Goal: Information Seeking & Learning: Check status

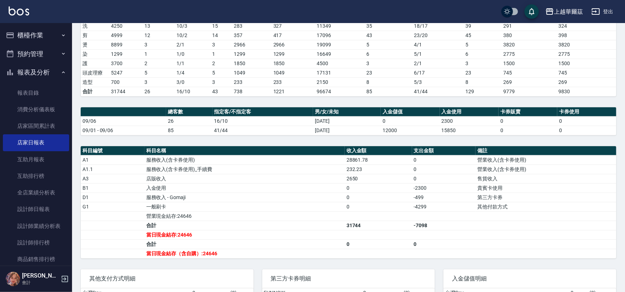
scroll to position [114, 0]
click at [53, 70] on button "報表及分析" at bounding box center [36, 72] width 66 height 19
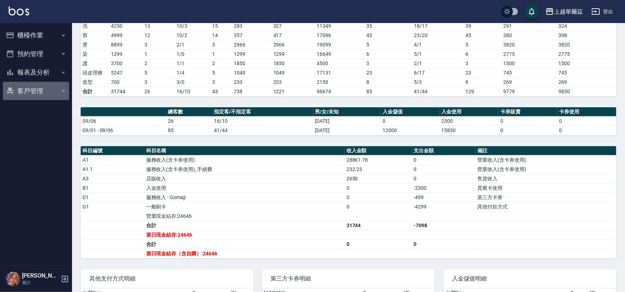
click at [38, 88] on button "客戶管理" at bounding box center [36, 91] width 66 height 19
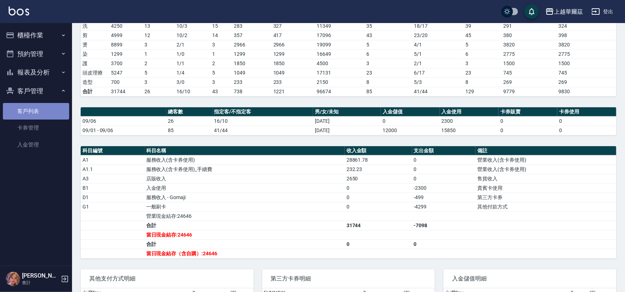
click at [41, 111] on link "客戶列表" at bounding box center [36, 111] width 66 height 17
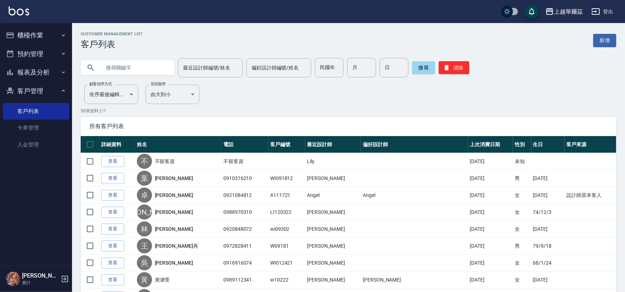
click at [122, 65] on input "text" at bounding box center [135, 67] width 68 height 19
click at [124, 73] on input "text" at bounding box center [135, 67] width 68 height 19
type input "102821"
click at [418, 66] on button "搜尋" at bounding box center [423, 67] width 23 height 13
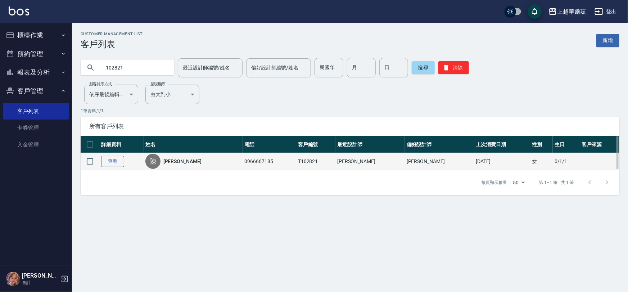
click at [106, 158] on link "查看" at bounding box center [112, 161] width 23 height 11
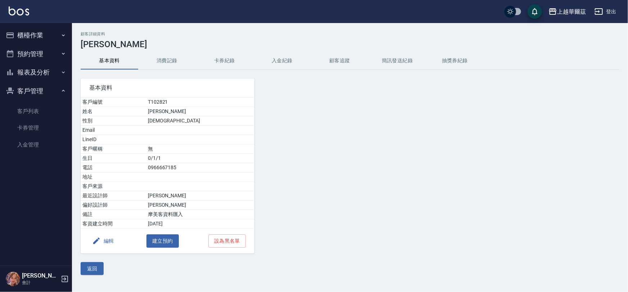
click at [285, 60] on button "入金紀錄" at bounding box center [283, 60] width 58 height 17
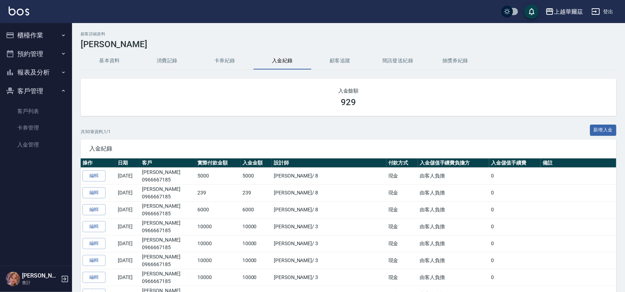
click at [165, 60] on button "消費記錄" at bounding box center [167, 60] width 58 height 17
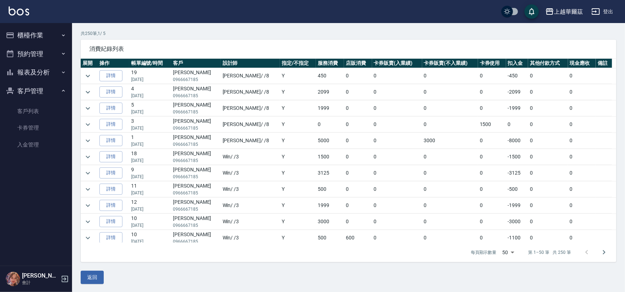
scroll to position [49, 0]
click at [86, 137] on icon "expand row" at bounding box center [88, 140] width 9 height 9
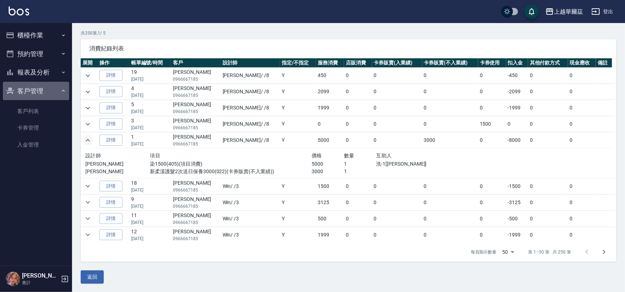
click at [39, 90] on button "客戶管理" at bounding box center [36, 91] width 66 height 19
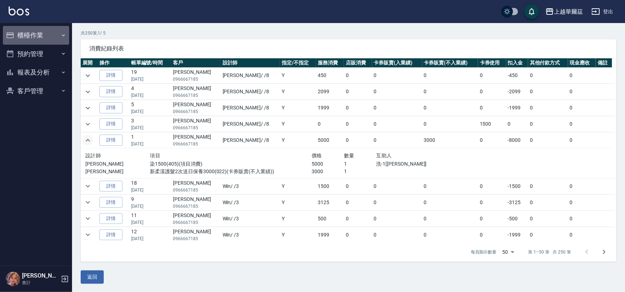
click at [30, 32] on button "櫃檯作業" at bounding box center [36, 35] width 66 height 19
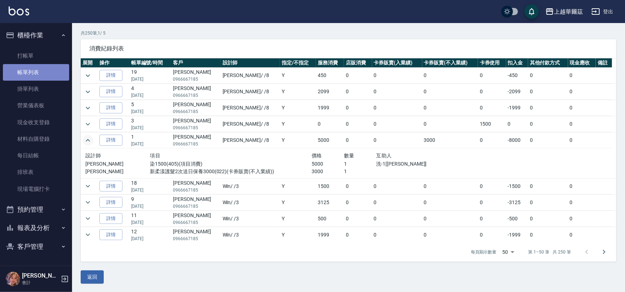
click at [37, 73] on link "帳單列表" at bounding box center [36, 72] width 66 height 17
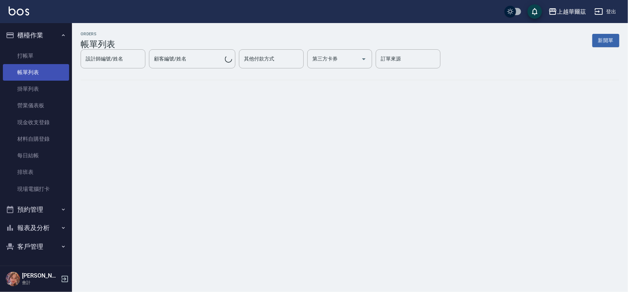
click at [54, 70] on link "帳單列表" at bounding box center [36, 72] width 66 height 17
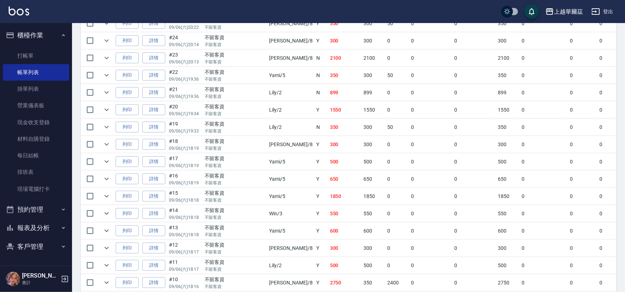
scroll to position [405, 0]
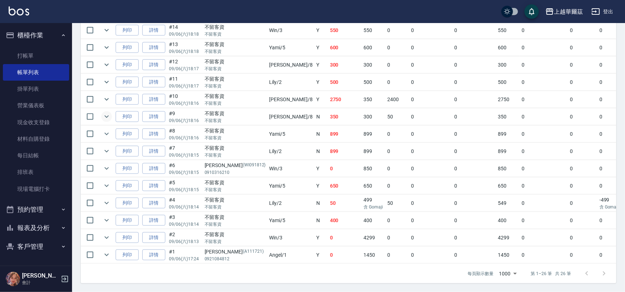
click at [105, 112] on icon "expand row" at bounding box center [106, 116] width 9 height 9
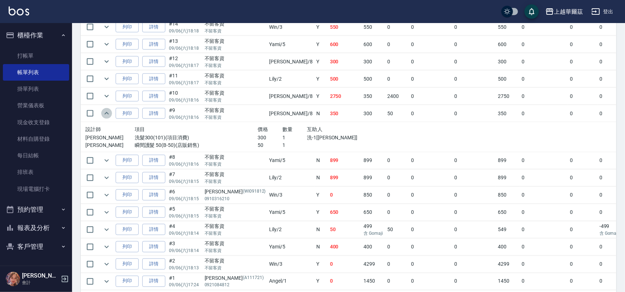
click at [105, 111] on icon "expand row" at bounding box center [106, 113] width 9 height 9
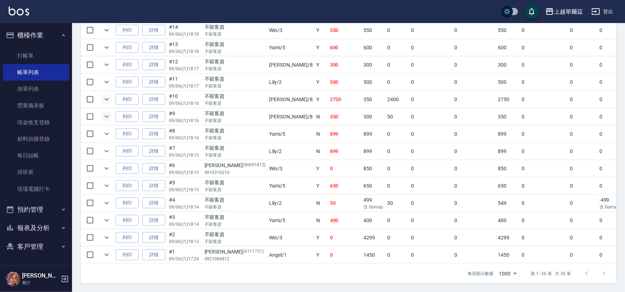
click at [109, 95] on icon "expand row" at bounding box center [106, 99] width 9 height 9
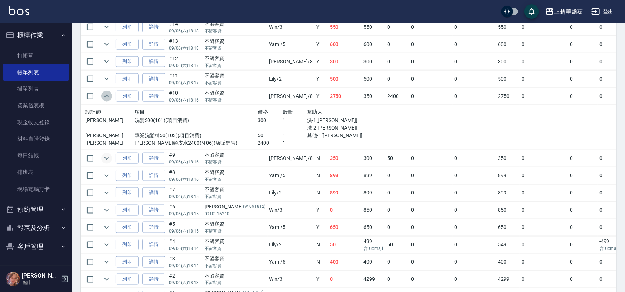
click at [109, 94] on icon "expand row" at bounding box center [106, 96] width 9 height 9
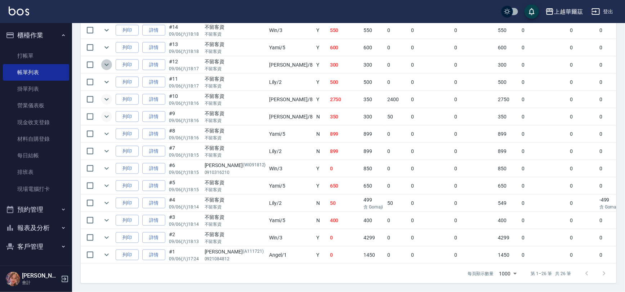
click at [106, 60] on icon "expand row" at bounding box center [106, 64] width 9 height 9
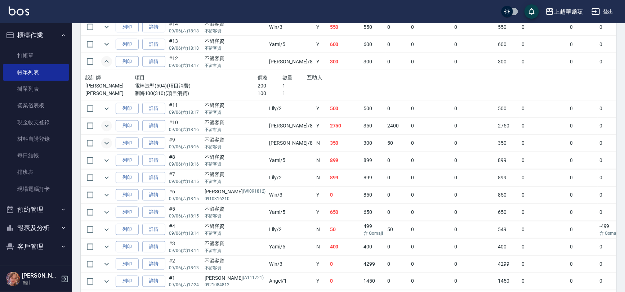
click at [106, 58] on icon "expand row" at bounding box center [106, 61] width 9 height 9
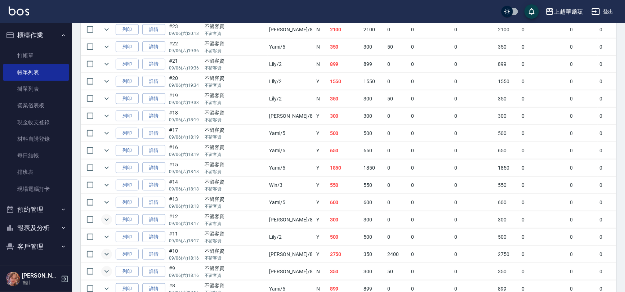
scroll to position [227, 0]
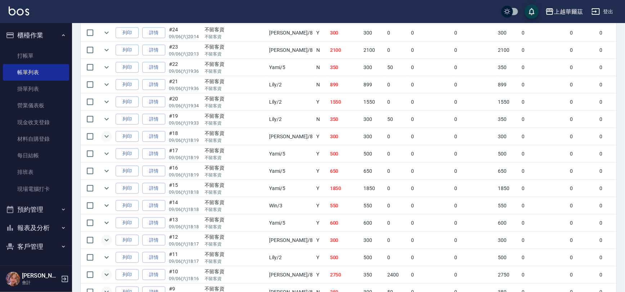
click at [104, 135] on icon "expand row" at bounding box center [106, 136] width 9 height 9
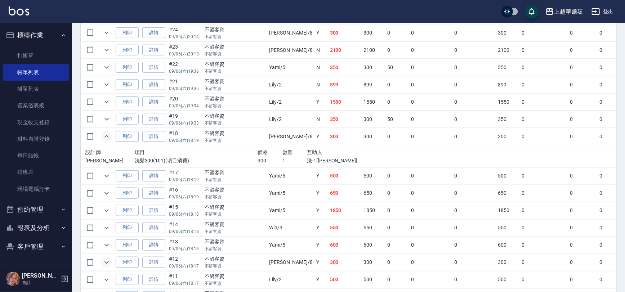
click at [104, 135] on icon "expand row" at bounding box center [106, 136] width 9 height 9
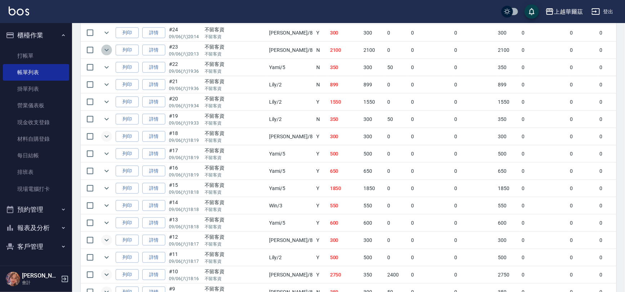
click at [104, 49] on icon "expand row" at bounding box center [106, 50] width 9 height 9
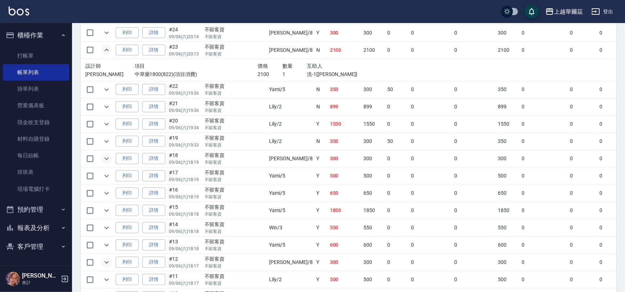
click at [104, 49] on icon "expand row" at bounding box center [106, 50] width 9 height 9
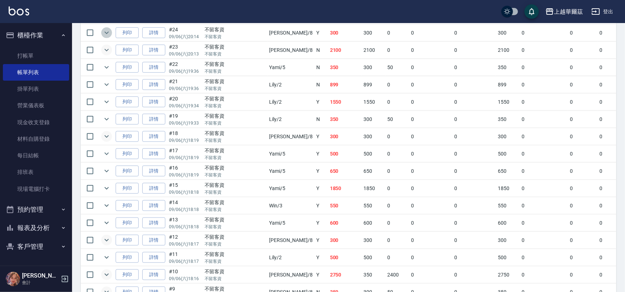
click at [107, 31] on icon "expand row" at bounding box center [106, 32] width 9 height 9
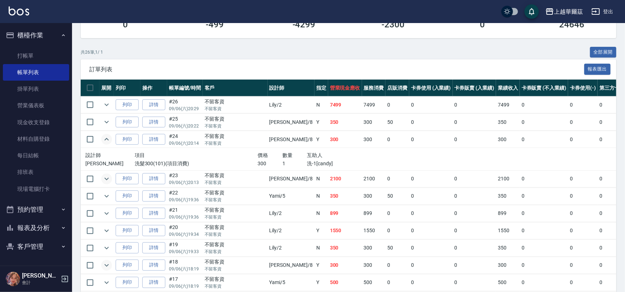
scroll to position [106, 0]
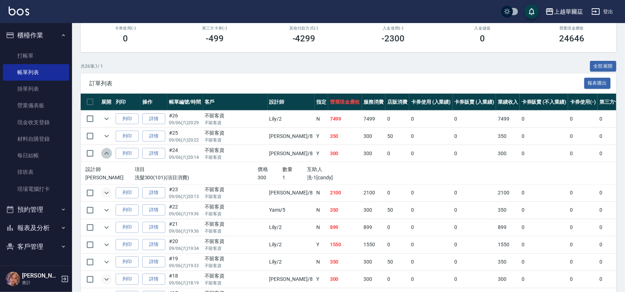
click at [107, 153] on icon "expand row" at bounding box center [106, 153] width 9 height 9
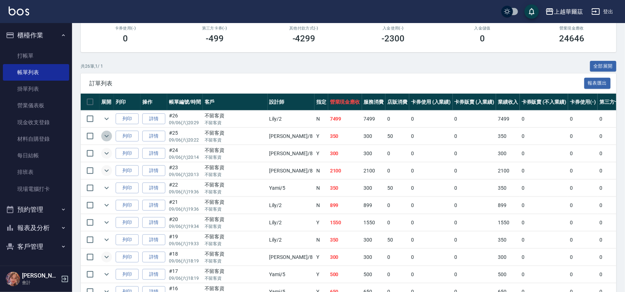
click at [106, 137] on icon "expand row" at bounding box center [106, 136] width 4 height 3
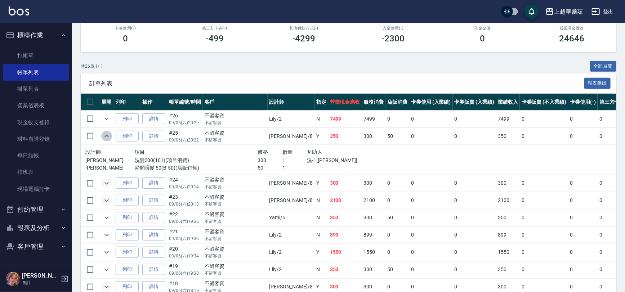
click at [106, 137] on icon "expand row" at bounding box center [106, 136] width 9 height 9
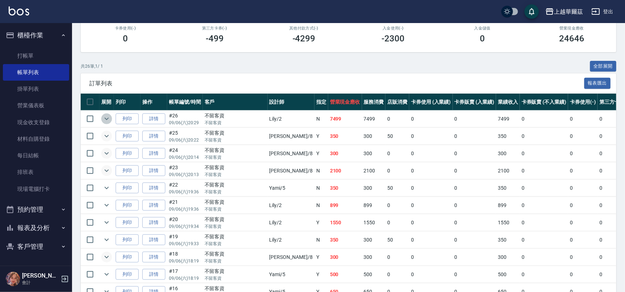
click at [107, 119] on icon "expand row" at bounding box center [106, 119] width 9 height 9
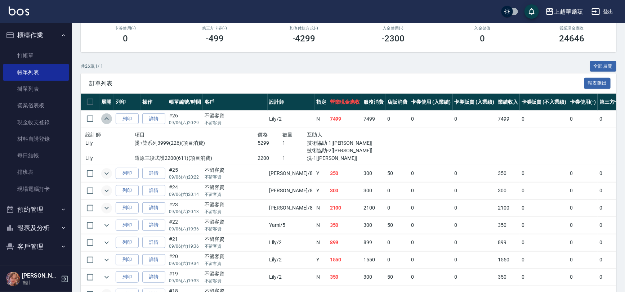
click at [108, 119] on icon "expand row" at bounding box center [106, 118] width 4 height 3
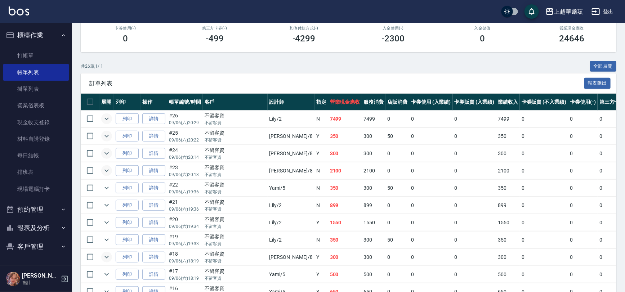
click at [25, 33] on button "櫃檯作業" at bounding box center [36, 35] width 66 height 19
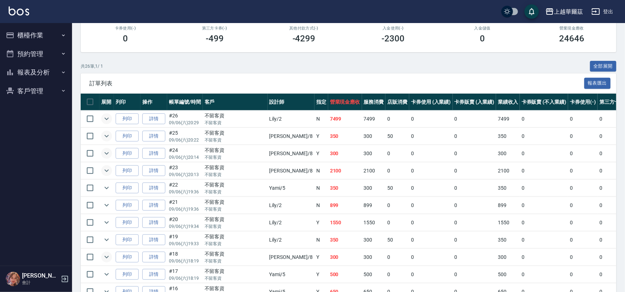
click at [42, 71] on button "報表及分析" at bounding box center [36, 72] width 66 height 19
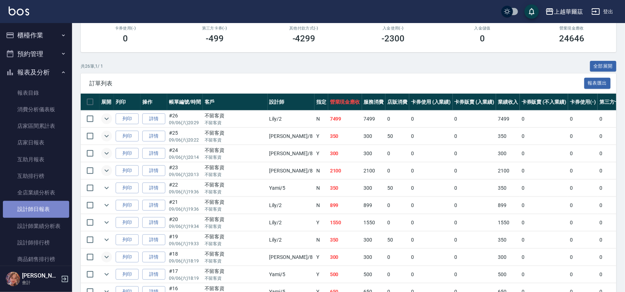
click at [41, 211] on link "設計師日報表" at bounding box center [36, 209] width 66 height 17
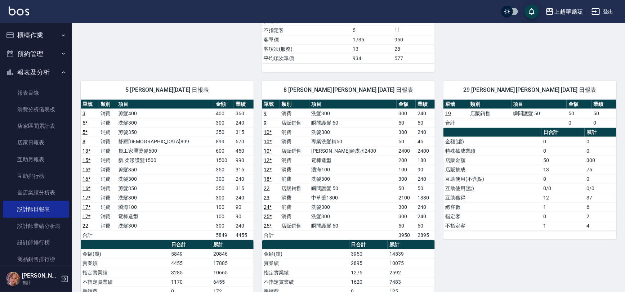
scroll to position [362, 0]
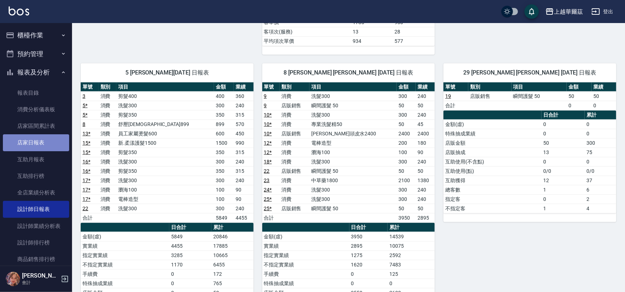
click at [46, 142] on link "店家日報表" at bounding box center [36, 142] width 66 height 17
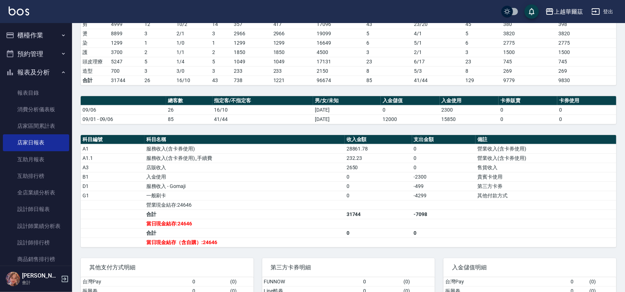
scroll to position [135, 0]
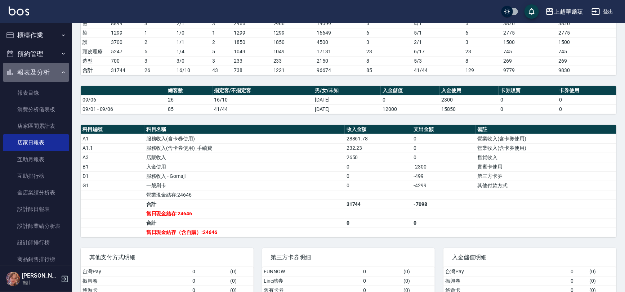
click at [51, 75] on button "報表及分析" at bounding box center [36, 72] width 66 height 19
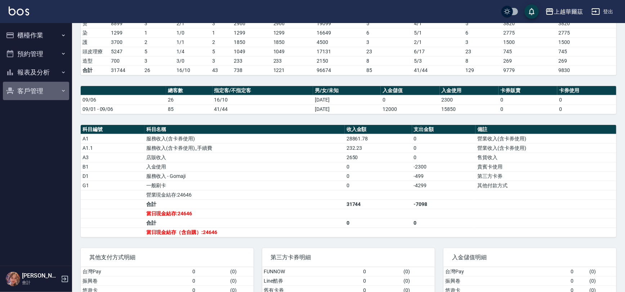
click at [26, 91] on button "客戶管理" at bounding box center [36, 91] width 66 height 19
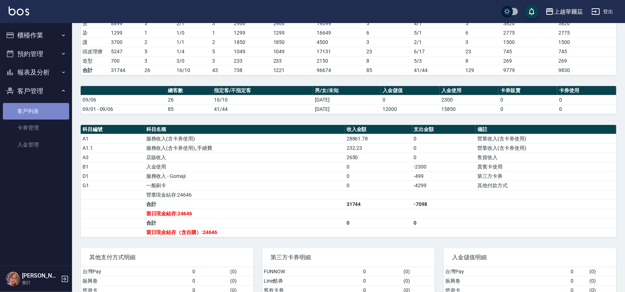
click at [43, 114] on link "客戶列表" at bounding box center [36, 111] width 66 height 17
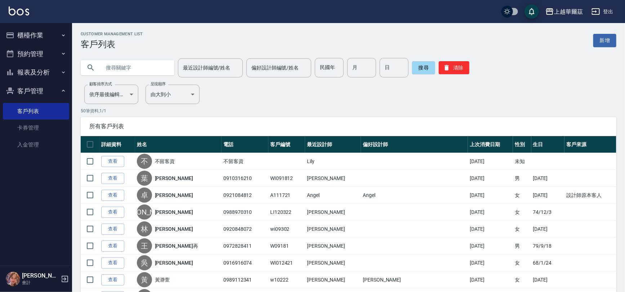
click at [129, 65] on input "text" at bounding box center [135, 67] width 68 height 19
click at [38, 140] on link "入金管理" at bounding box center [36, 144] width 66 height 17
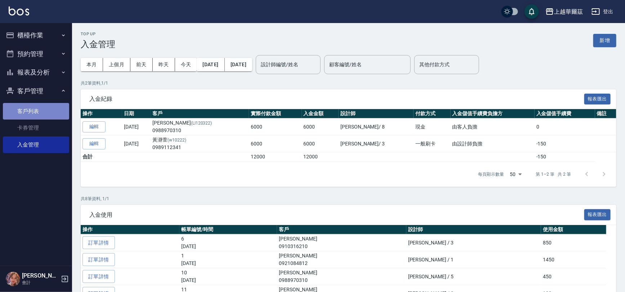
click at [42, 110] on link "客戶列表" at bounding box center [36, 111] width 66 height 17
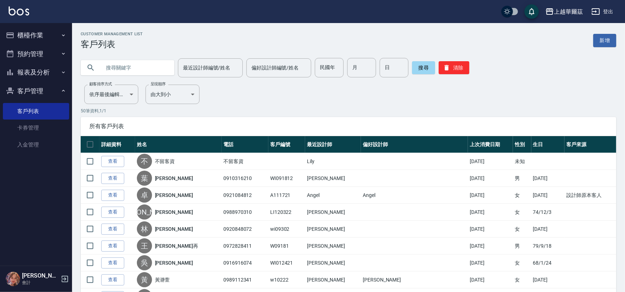
click at [126, 67] on input "text" at bounding box center [135, 67] width 68 height 19
type input "1028"
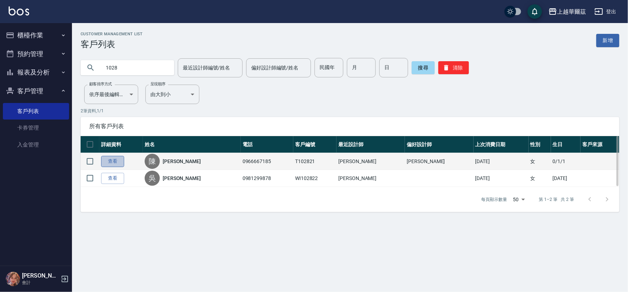
click at [109, 161] on link "查看" at bounding box center [112, 161] width 23 height 11
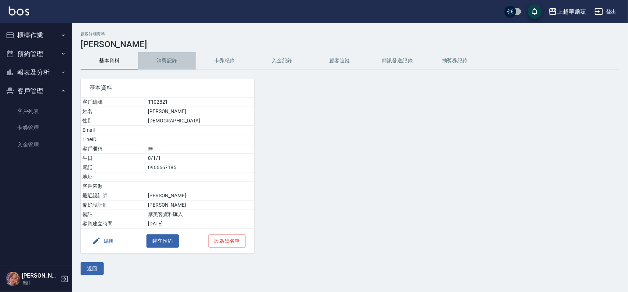
click at [172, 61] on button "消費記錄" at bounding box center [167, 60] width 58 height 17
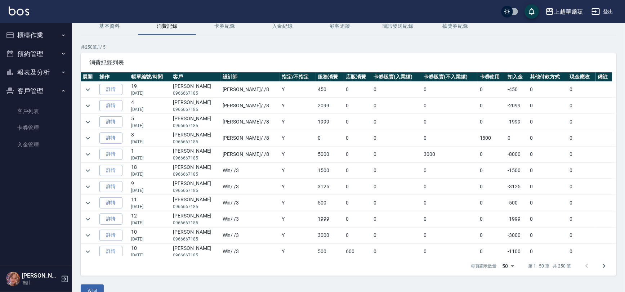
scroll to position [35, 0]
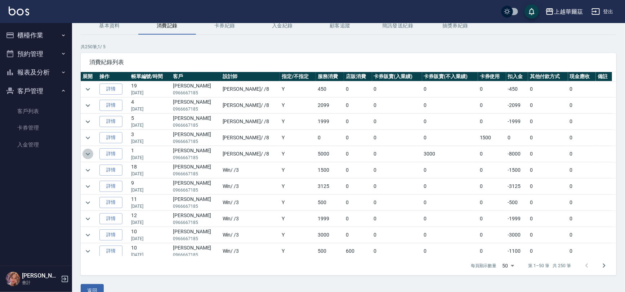
click at [88, 153] on icon "expand row" at bounding box center [88, 154] width 9 height 9
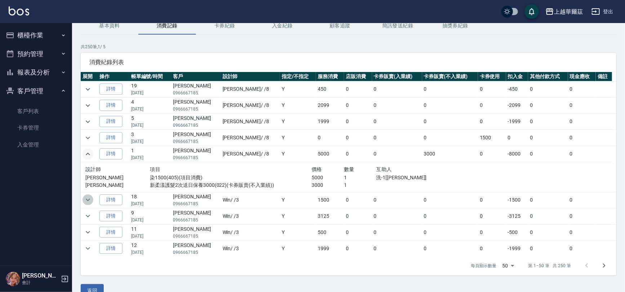
click at [86, 199] on icon "expand row" at bounding box center [88, 200] width 9 height 9
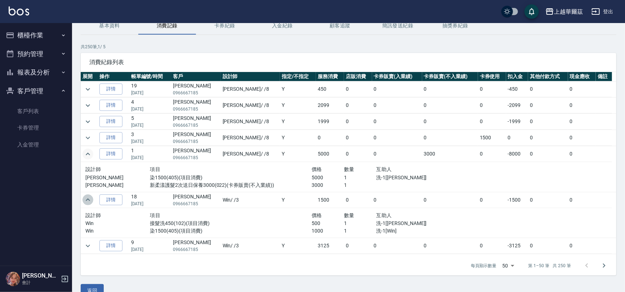
click at [86, 199] on icon "expand row" at bounding box center [88, 200] width 9 height 9
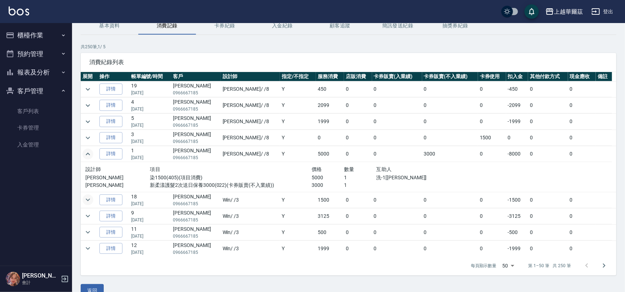
click at [86, 158] on button "expand row" at bounding box center [87, 154] width 11 height 11
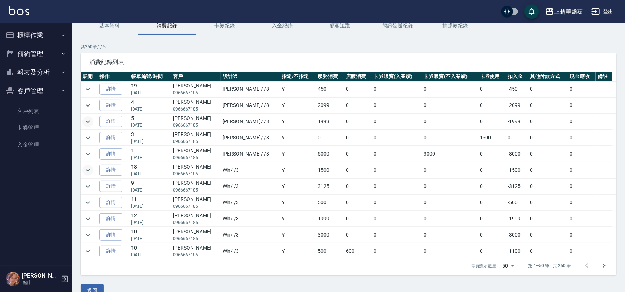
click at [90, 122] on icon "expand row" at bounding box center [88, 121] width 9 height 9
